Goal: Task Accomplishment & Management: Complete application form

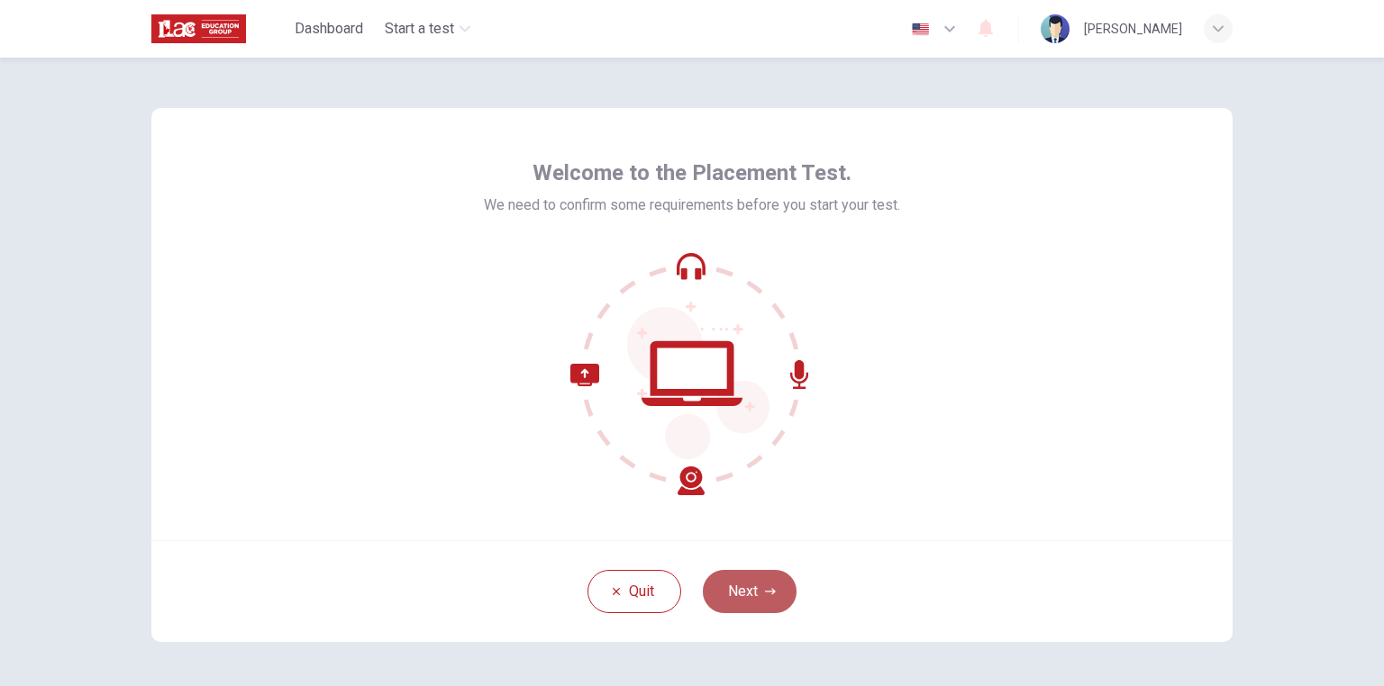
click at [760, 597] on button "Next" at bounding box center [750, 591] width 94 height 43
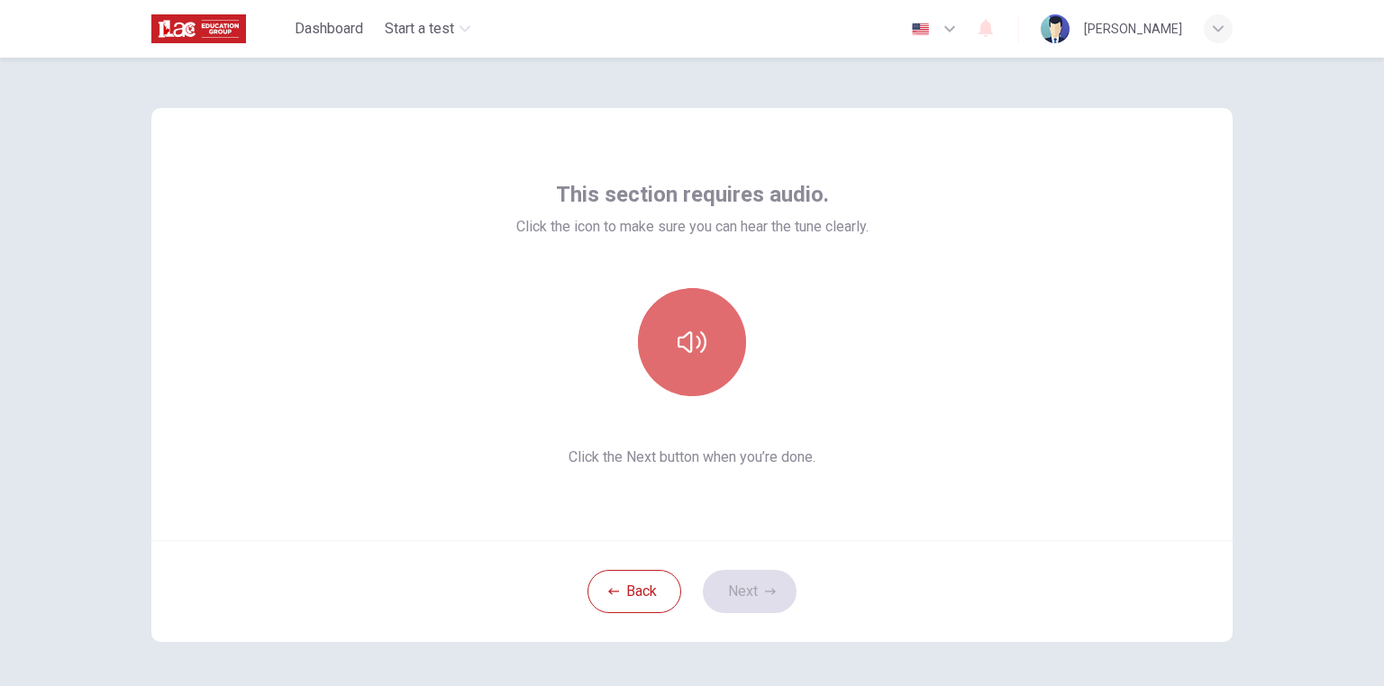
click at [694, 351] on icon "button" at bounding box center [691, 342] width 29 height 29
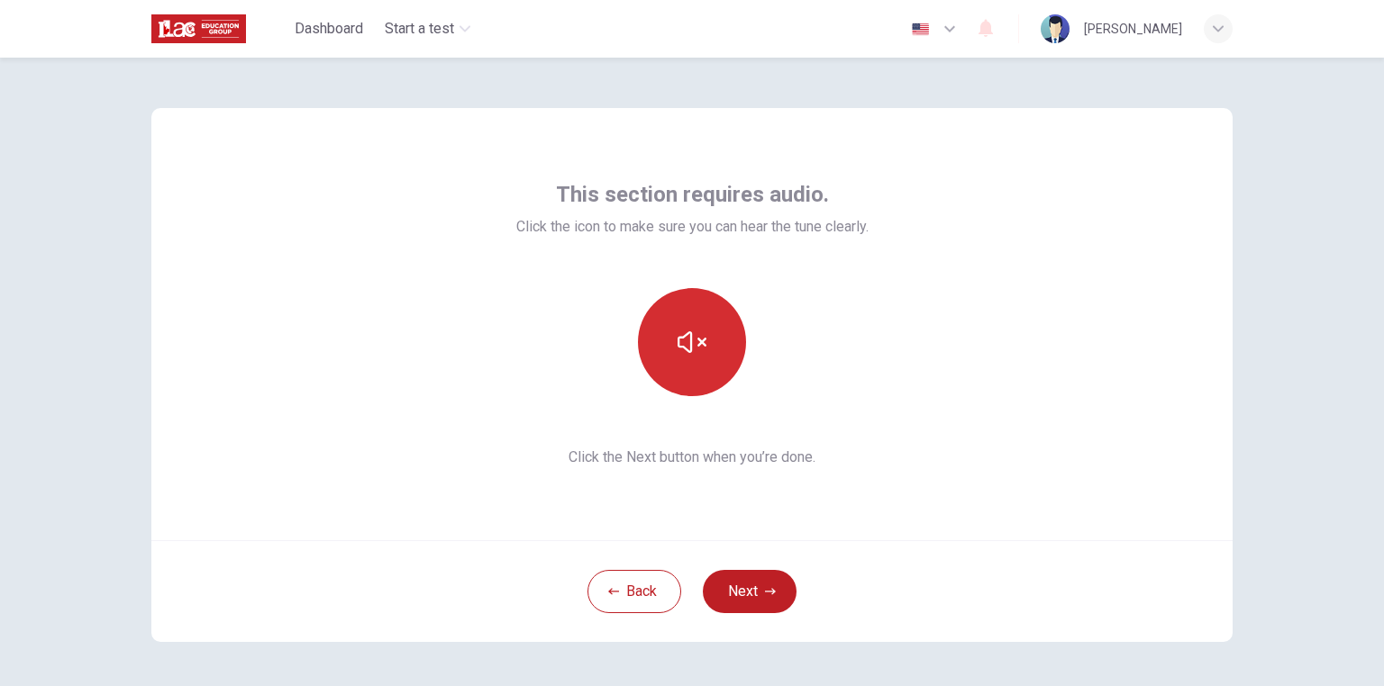
click at [687, 364] on button "button" at bounding box center [692, 342] width 108 height 108
click at [752, 581] on button "Next" at bounding box center [750, 591] width 94 height 43
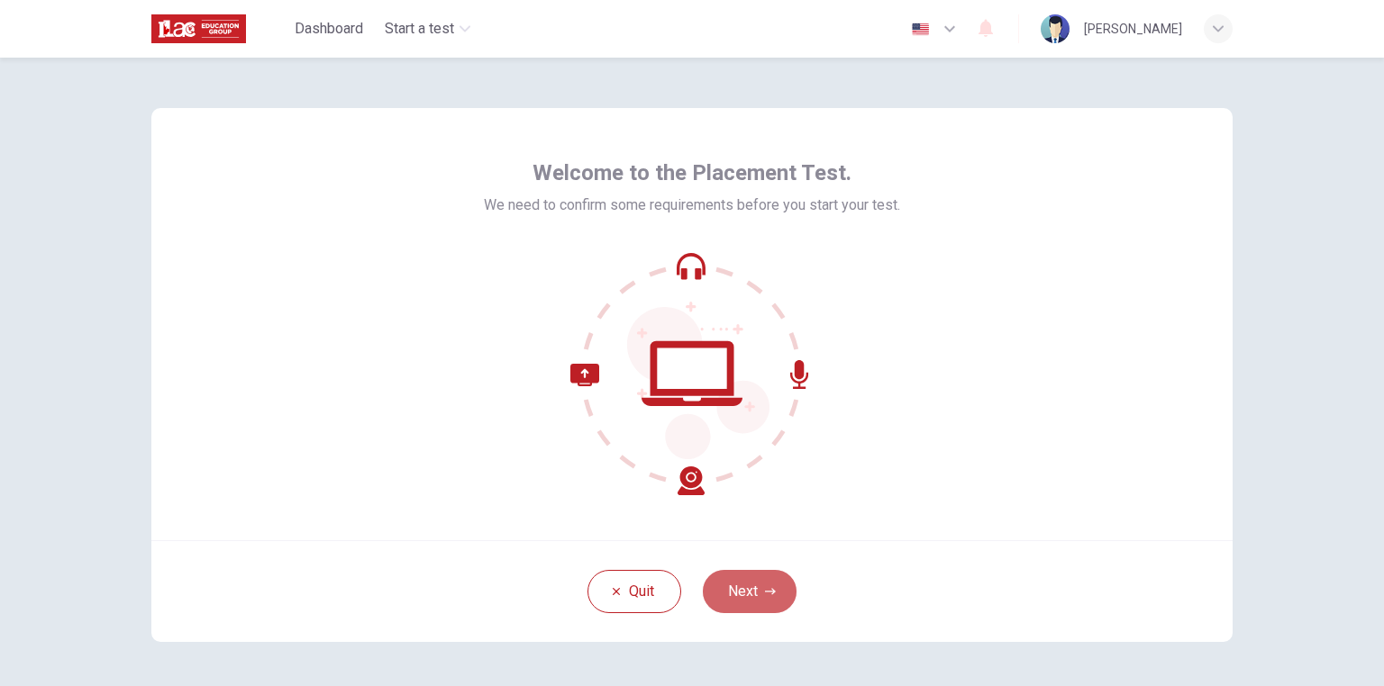
click at [765, 592] on icon "button" at bounding box center [770, 591] width 11 height 11
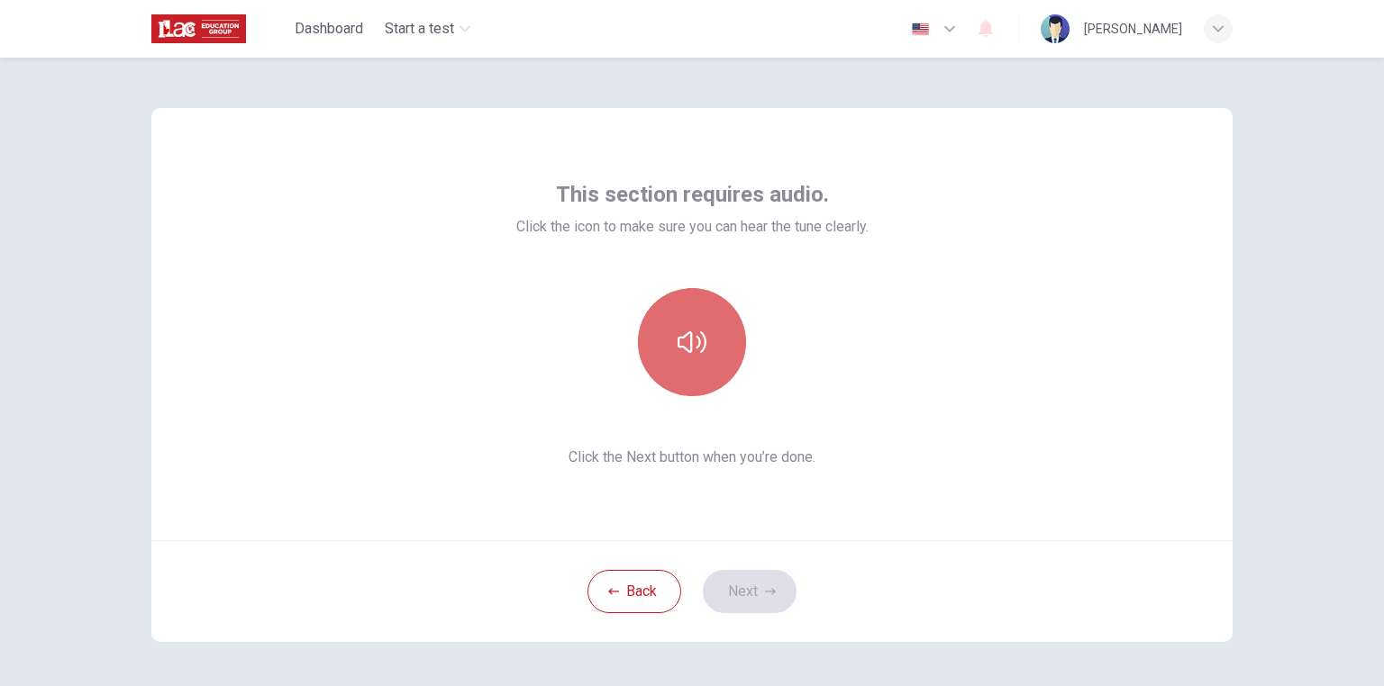
click at [716, 343] on button "button" at bounding box center [692, 342] width 108 height 108
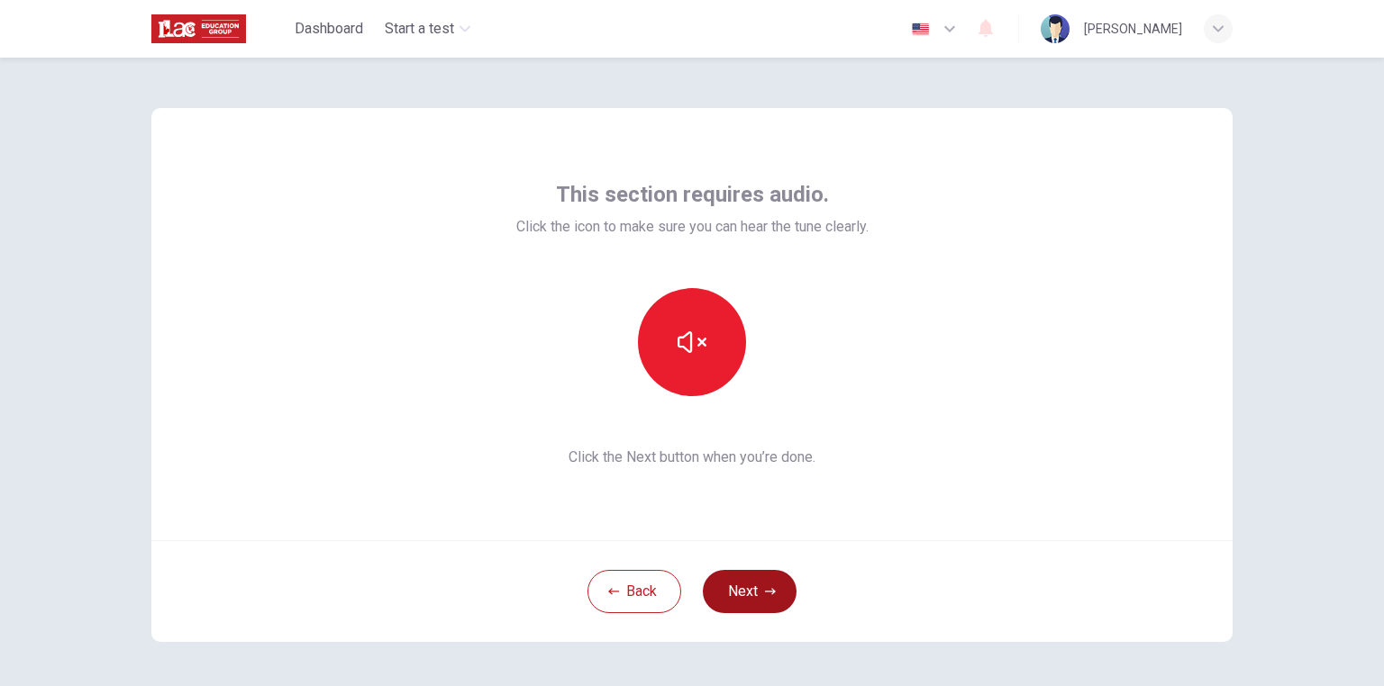
click at [759, 595] on button "Next" at bounding box center [750, 591] width 94 height 43
